Goal: Register for event/course

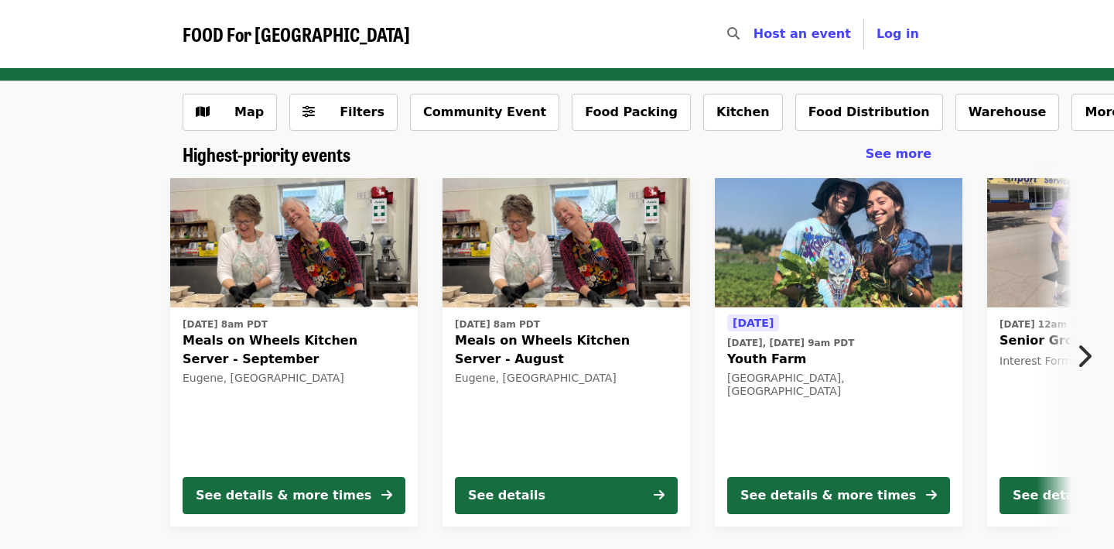
click at [262, 33] on span "FOOD For [GEOGRAPHIC_DATA]" at bounding box center [297, 33] width 228 height 27
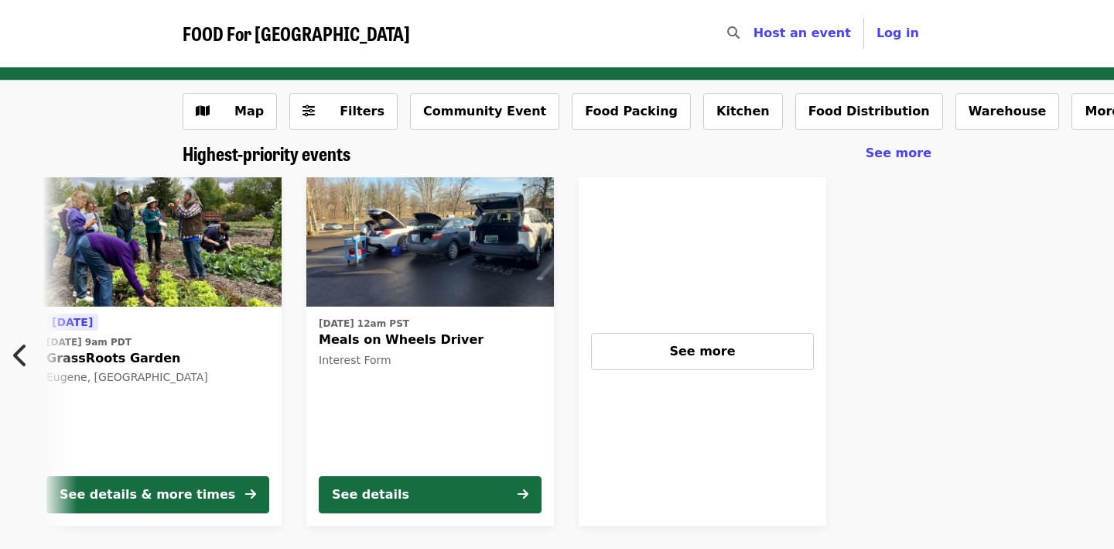
scroll to position [0, 1232]
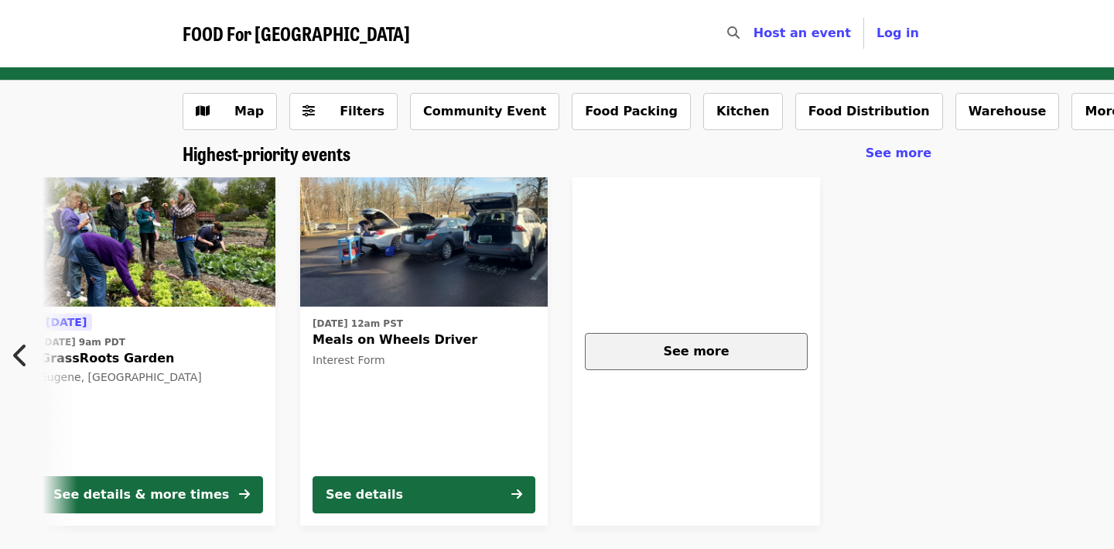
click at [701, 336] on button "See more" at bounding box center [696, 351] width 223 height 37
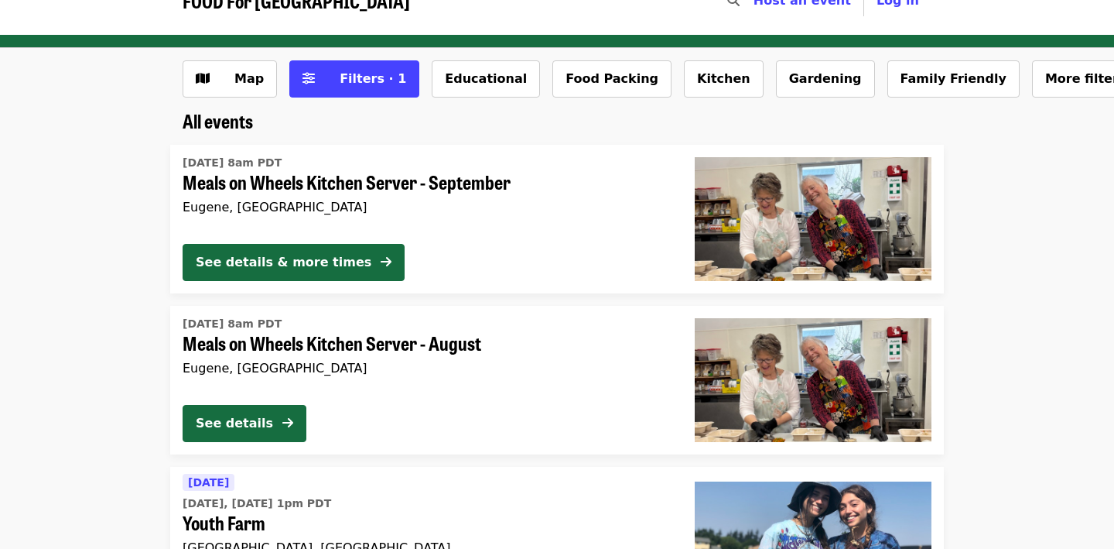
scroll to position [19, 0]
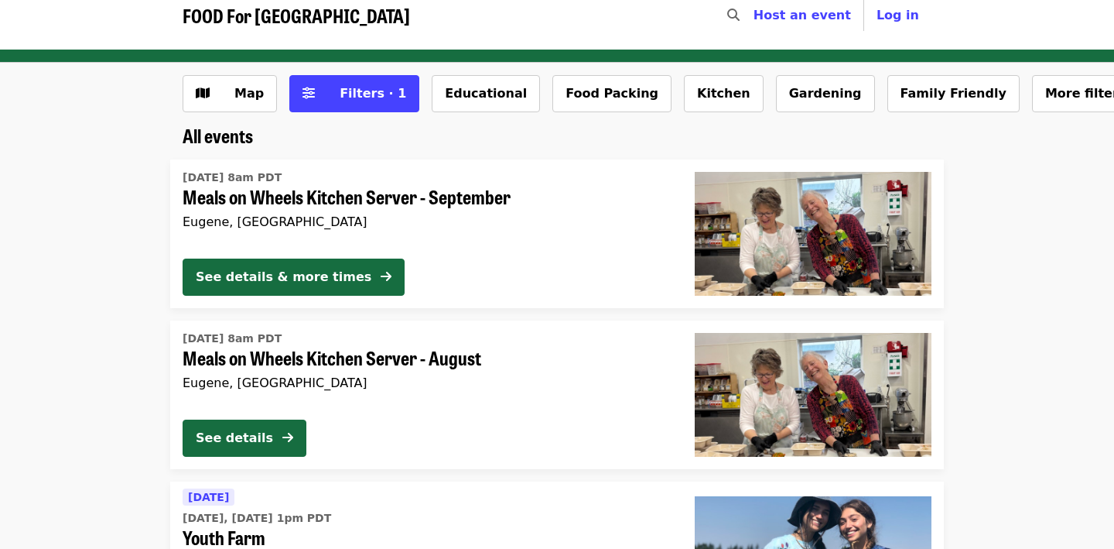
click at [330, 190] on span "Meals on Wheels Kitchen Server - September" at bounding box center [427, 197] width 488 height 22
